Goal: Find specific page/section: Find specific page/section

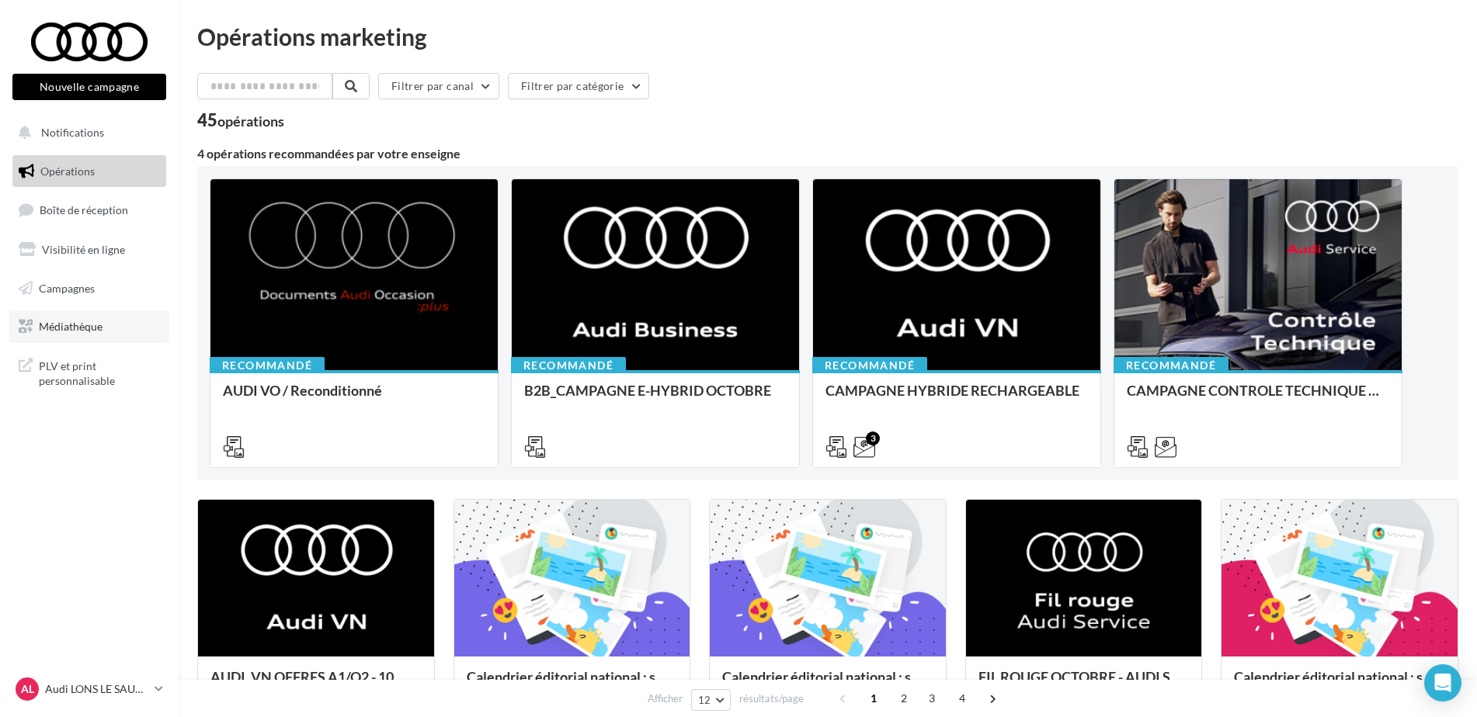
click at [96, 317] on link "Médiathèque" at bounding box center [89, 327] width 160 height 33
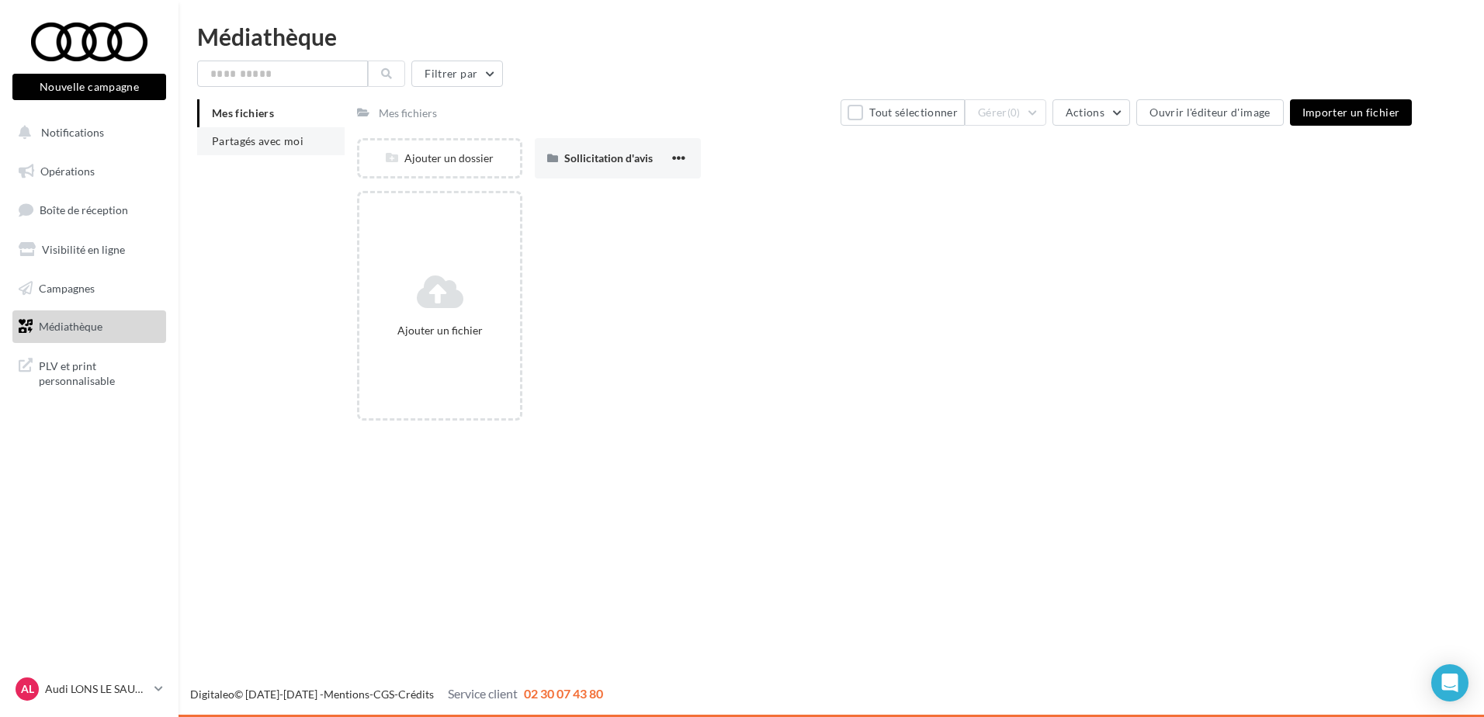
click at [239, 136] on span "Partagés avec moi" at bounding box center [258, 140] width 92 height 13
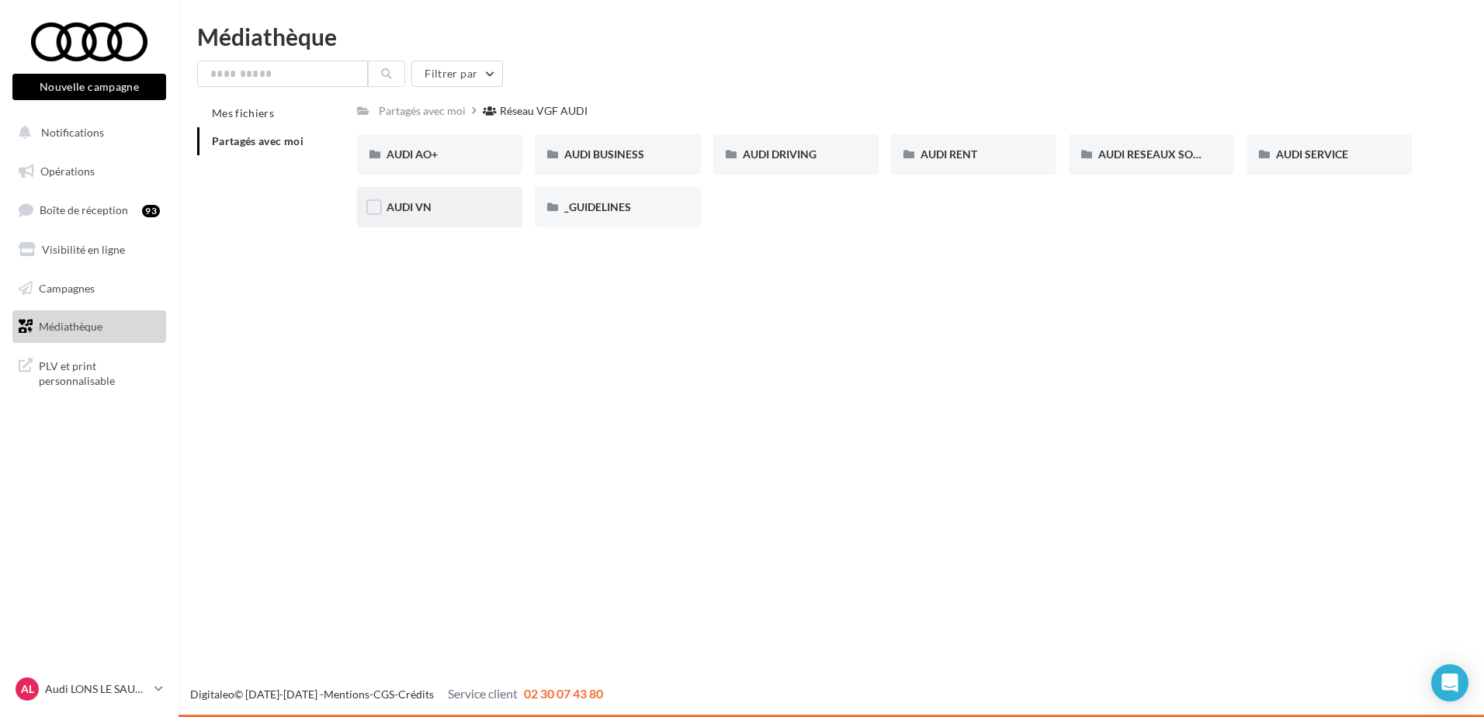
click at [439, 206] on div "AUDI VN" at bounding box center [440, 208] width 106 height 16
click at [544, 113] on div "Réseau VGF AUDI" at bounding box center [547, 111] width 88 height 16
click at [616, 210] on span "_GUIDELINES" at bounding box center [597, 206] width 67 height 13
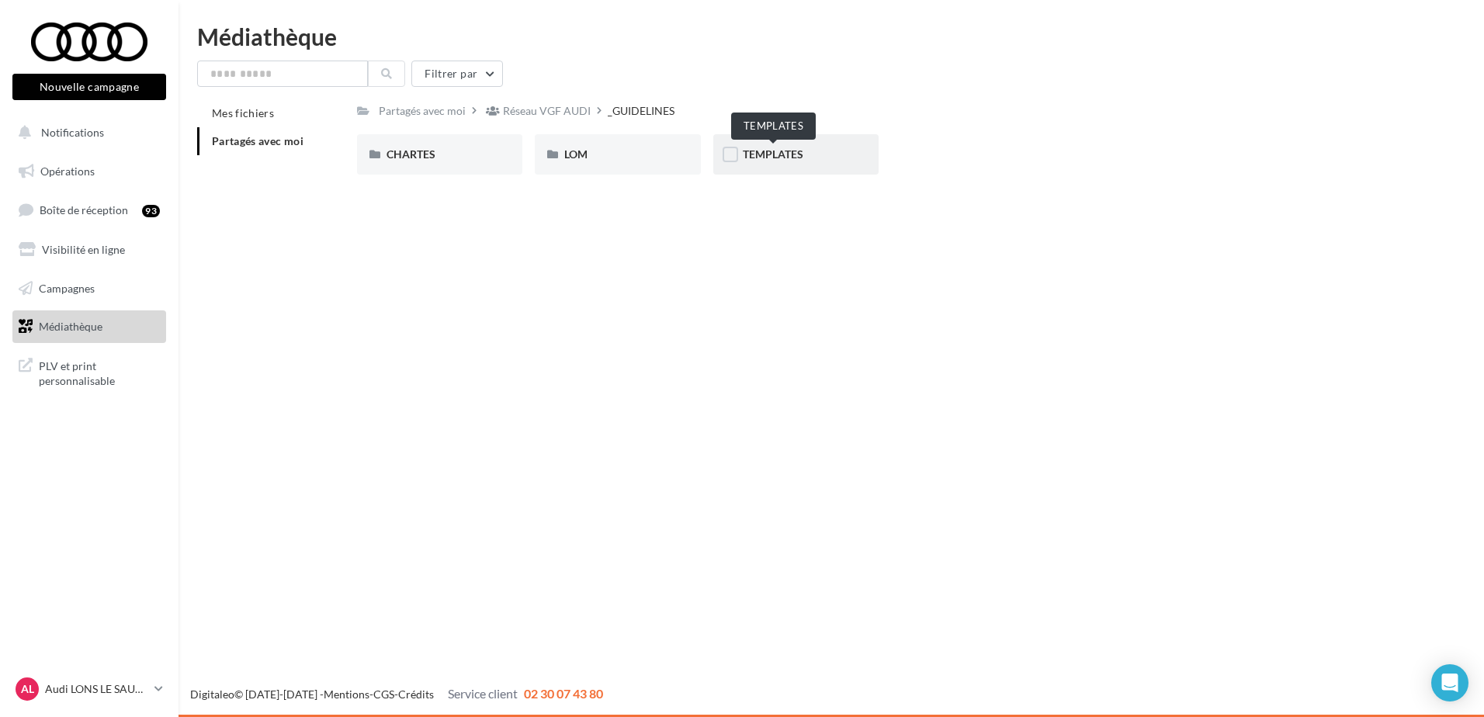
click at [790, 156] on span "TEMPLATES" at bounding box center [773, 154] width 61 height 13
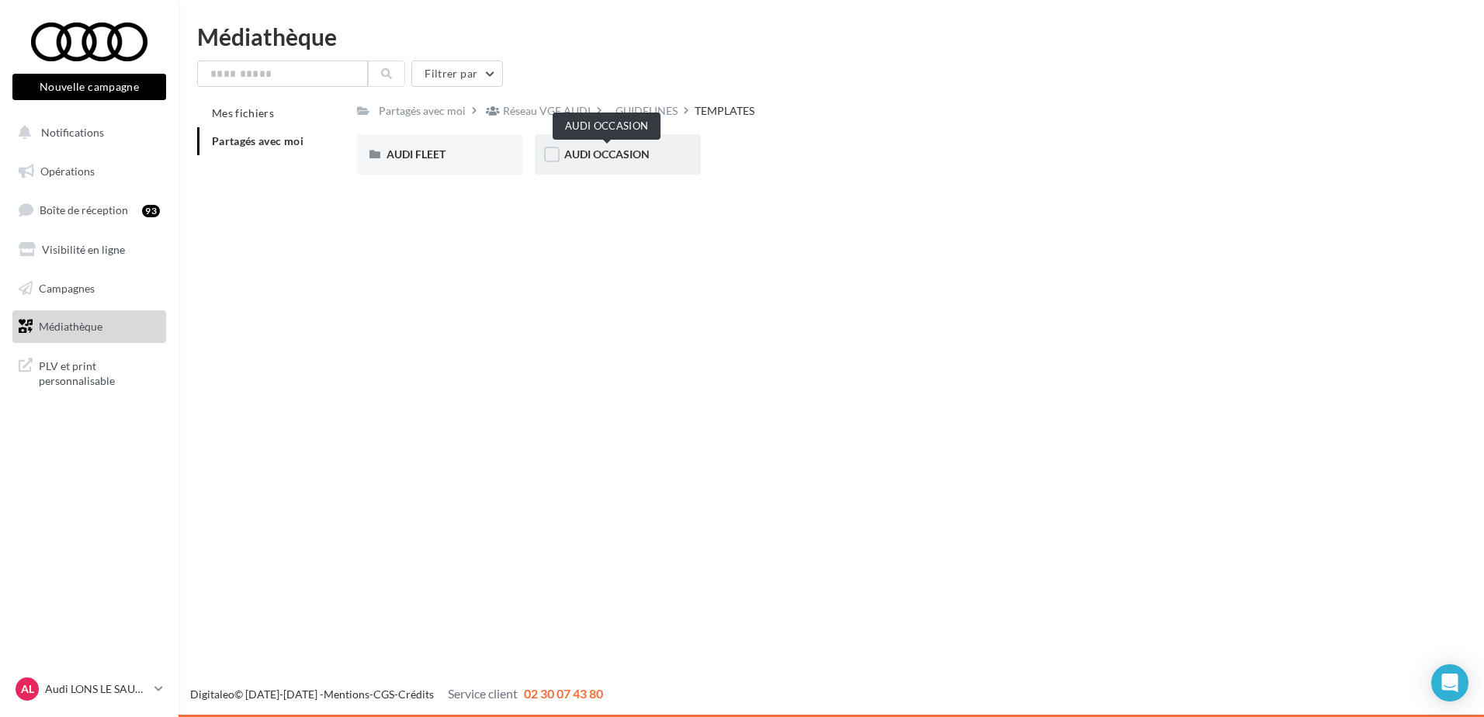
click at [637, 157] on span "AUDI OCCASION" at bounding box center [606, 154] width 85 height 13
click at [617, 107] on div "TEMPLATES" at bounding box center [633, 111] width 60 height 16
click at [534, 116] on div "Réseau VGF AUDI" at bounding box center [547, 111] width 88 height 16
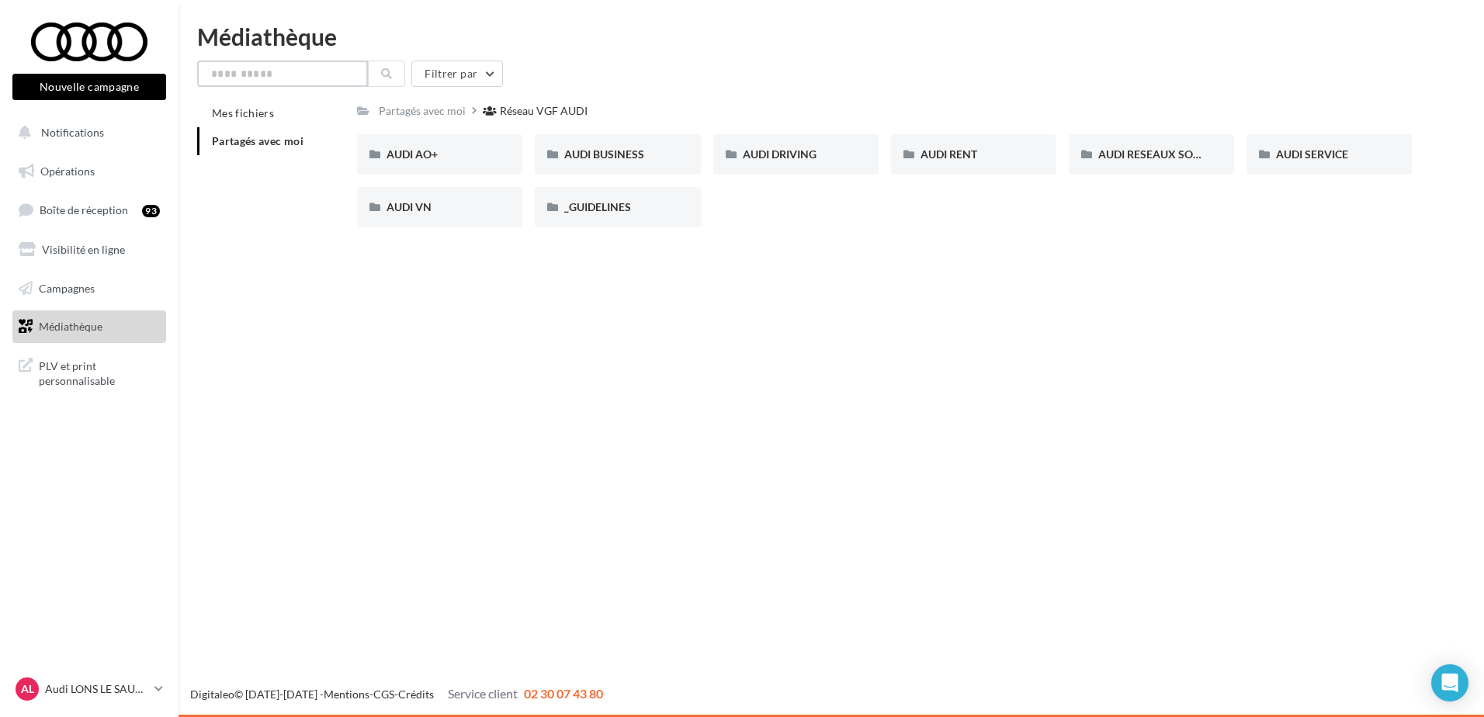
click at [286, 72] on input "text" at bounding box center [282, 74] width 171 height 26
type input "*"
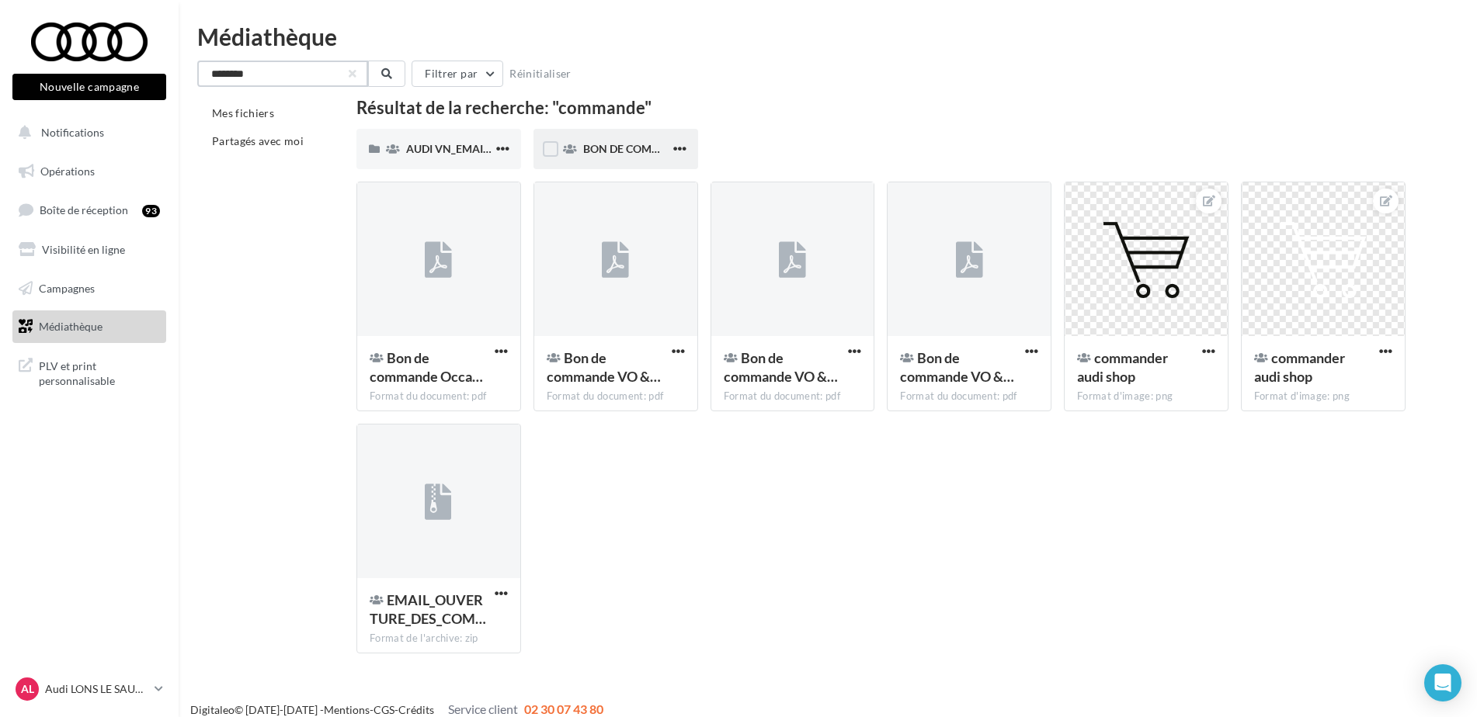
type input "********"
click at [617, 154] on span "BON DE COMMANDE" at bounding box center [637, 148] width 109 height 13
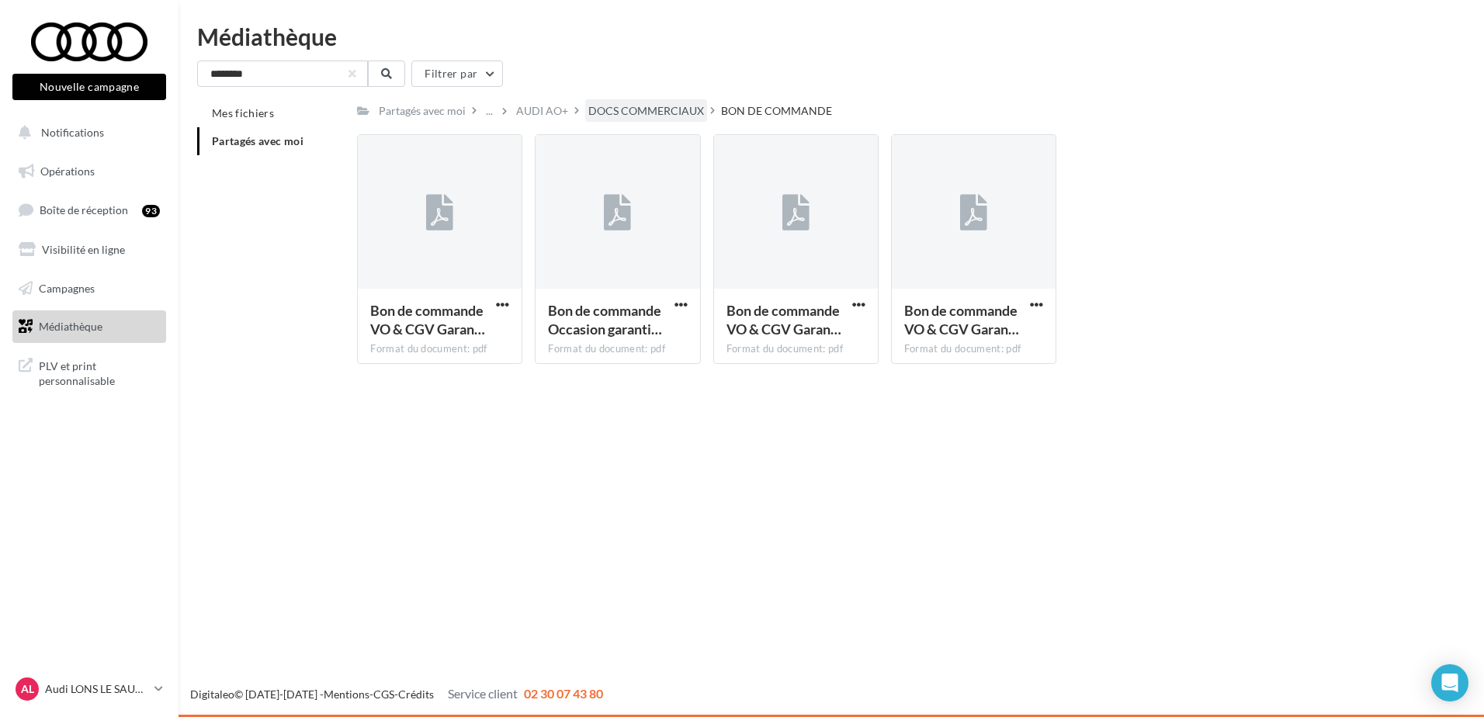
click at [640, 106] on div "DOCS COMMERCIAUX" at bounding box center [646, 111] width 116 height 16
